Goal: Task Accomplishment & Management: Use online tool/utility

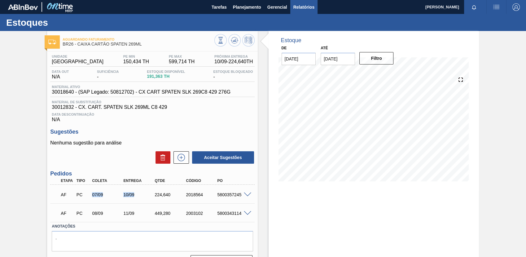
click at [302, 6] on span "Relatórios" at bounding box center [303, 6] width 21 height 7
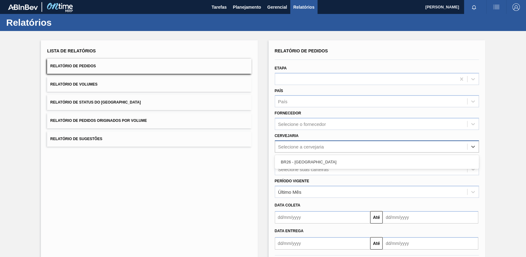
click at [310, 145] on div "Selecione a cervejaria" at bounding box center [301, 146] width 46 height 5
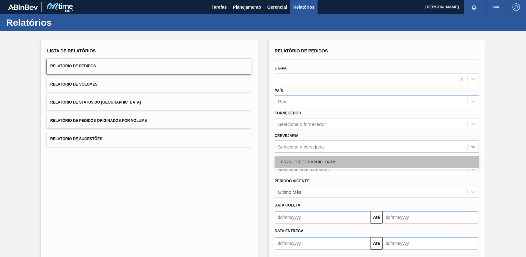
click at [309, 162] on div "BR26 - [GEOGRAPHIC_DATA]" at bounding box center [377, 161] width 204 height 11
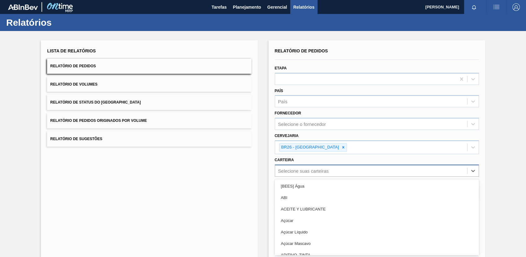
click at [309, 167] on div "Relatório de Pedidos Etapa País País Fornecedor Selecione o fornecedor Cervejar…" at bounding box center [377, 148] width 204 height 204
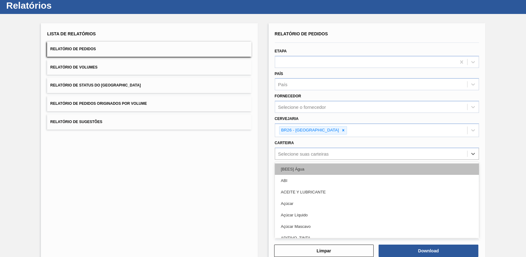
scroll to position [17, 0]
type input "garra"
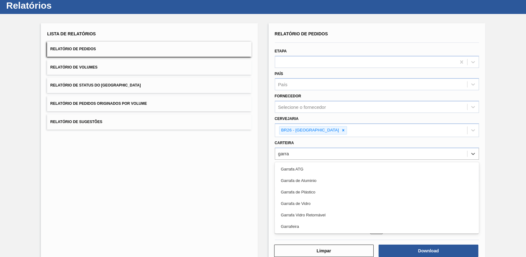
click at [313, 207] on div "Garrafa de Vidro" at bounding box center [377, 203] width 204 height 11
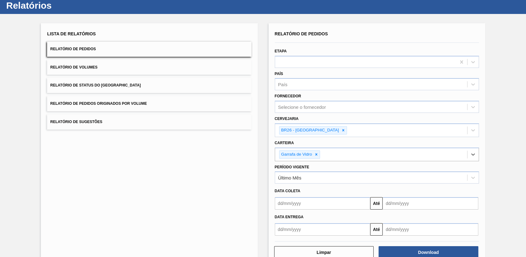
click at [321, 203] on input "text" at bounding box center [323, 203] width 96 height 12
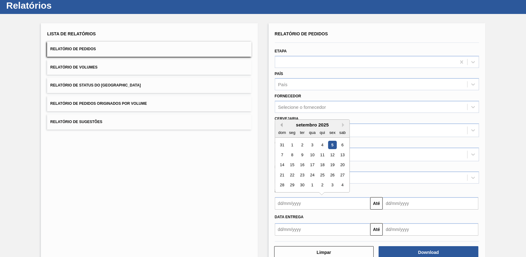
click at [282, 126] on div "setembro 2025" at bounding box center [312, 124] width 74 height 5
click at [278, 125] on button "Previous Month" at bounding box center [280, 125] width 4 height 4
click at [310, 182] on div "27" at bounding box center [312, 185] width 8 height 8
type input "[DATE]"
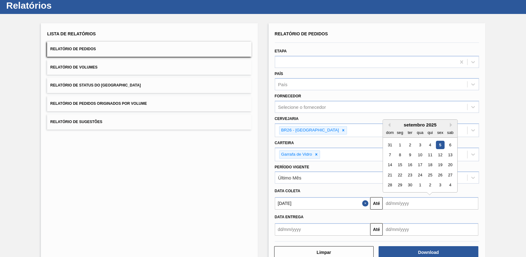
click at [402, 203] on input "text" at bounding box center [430, 203] width 96 height 12
click at [448, 185] on div "4" at bounding box center [450, 185] width 8 height 8
type input "[DATE]"
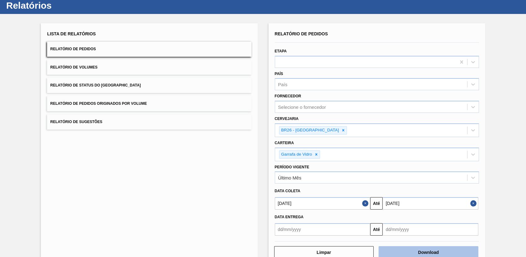
click at [438, 248] on button "Download" at bounding box center [428, 252] width 100 height 12
click at [418, 0] on html "Tarefas Planejamento Gerencial Relatórios [PERSON_NAME] [PERSON_NAME] todas com…" at bounding box center [263, 0] width 526 height 0
